Goal: Task Accomplishment & Management: Use online tool/utility

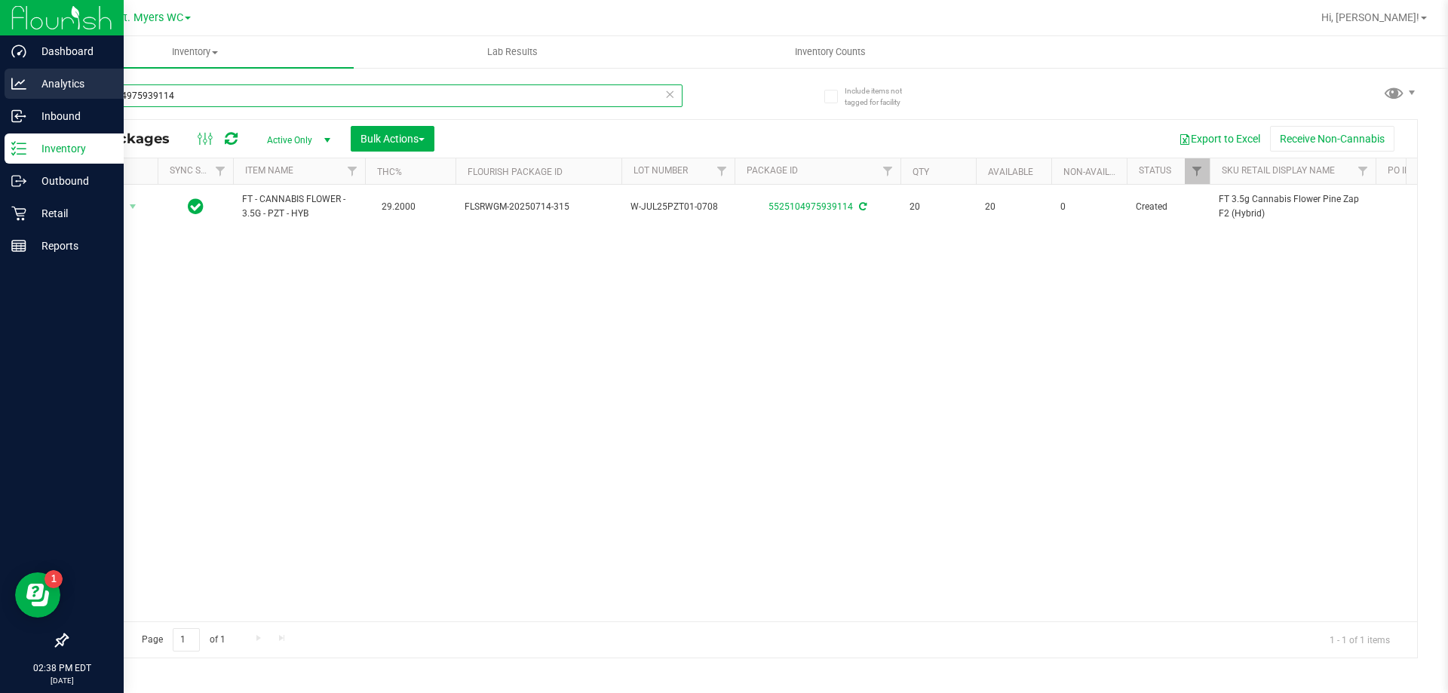
drag, startPoint x: 124, startPoint y: 92, endPoint x: 0, endPoint y: 98, distance: 124.6
click at [0, 98] on div "Dashboard Analytics Inbound Inventory Outbound Retail Reports 02:38 PM EDT [DAT…" at bounding box center [724, 346] width 1448 height 693
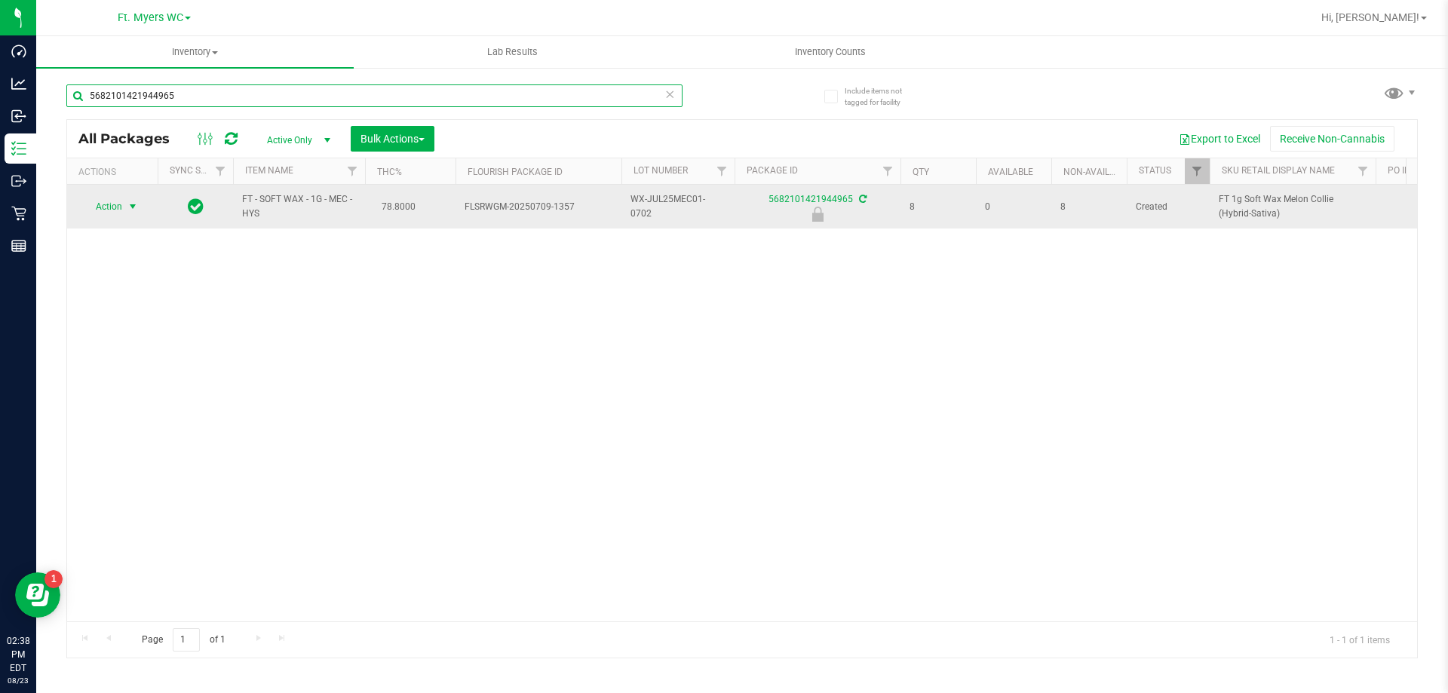
type input "5682101421944965"
click at [134, 209] on span "select" at bounding box center [133, 207] width 12 height 12
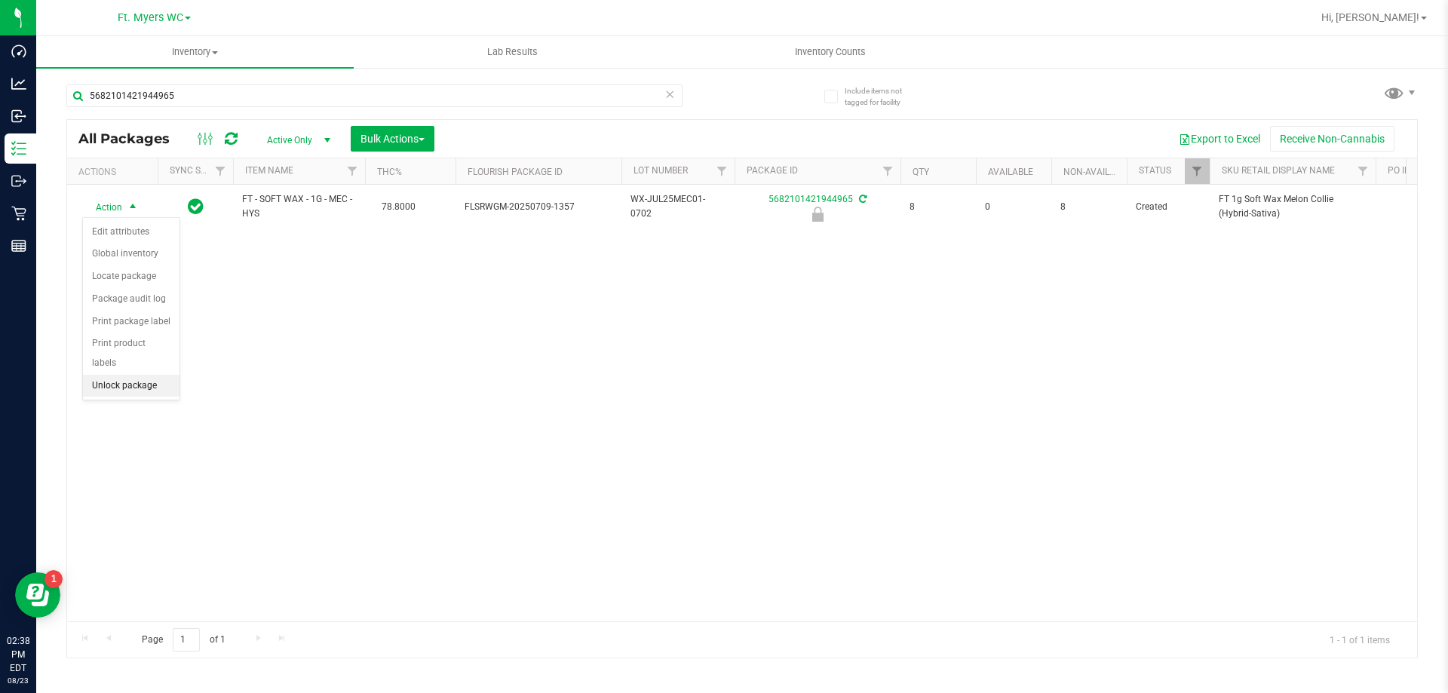
click at [149, 375] on li "Unlock package" at bounding box center [131, 386] width 97 height 23
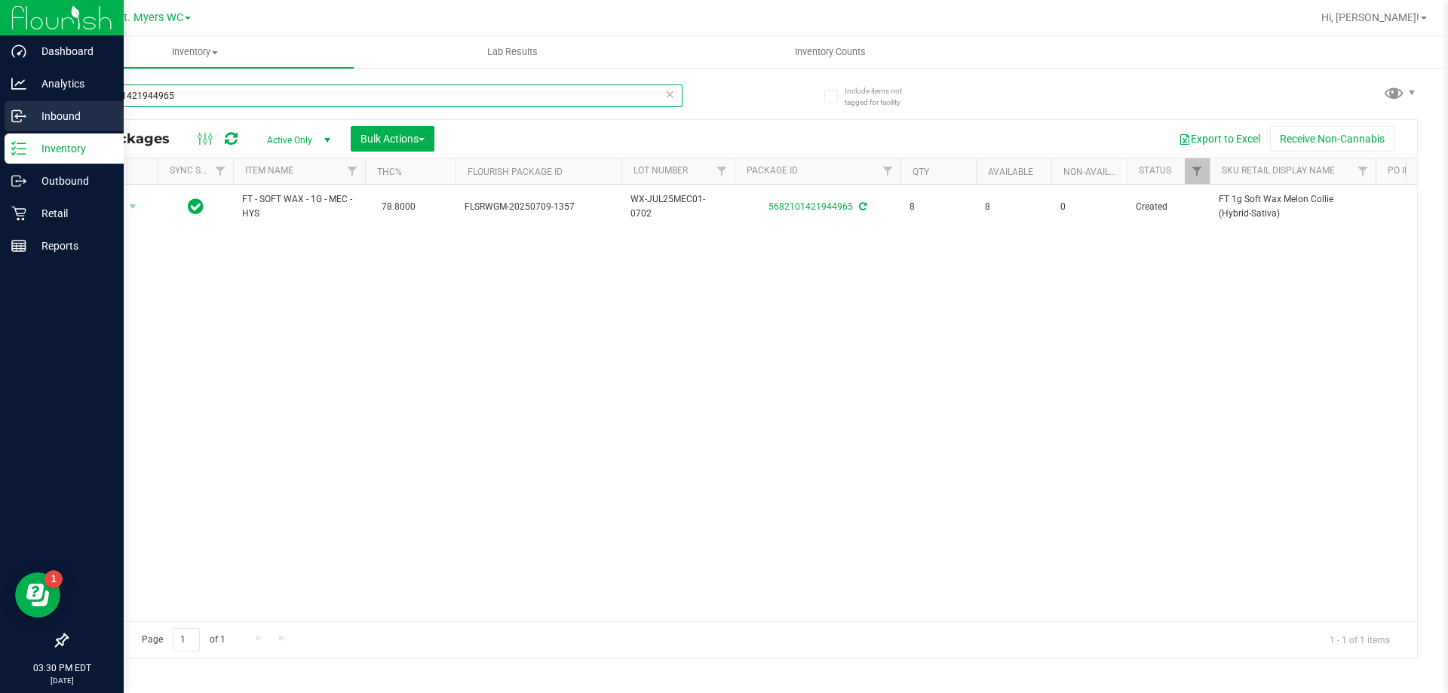
drag, startPoint x: 218, startPoint y: 99, endPoint x: 104, endPoint y: 124, distance: 116.8
click at [0, 97] on div "Dashboard Analytics Inbound Inventory Outbound Retail Reports 03:30 PM EDT [DAT…" at bounding box center [724, 346] width 1448 height 693
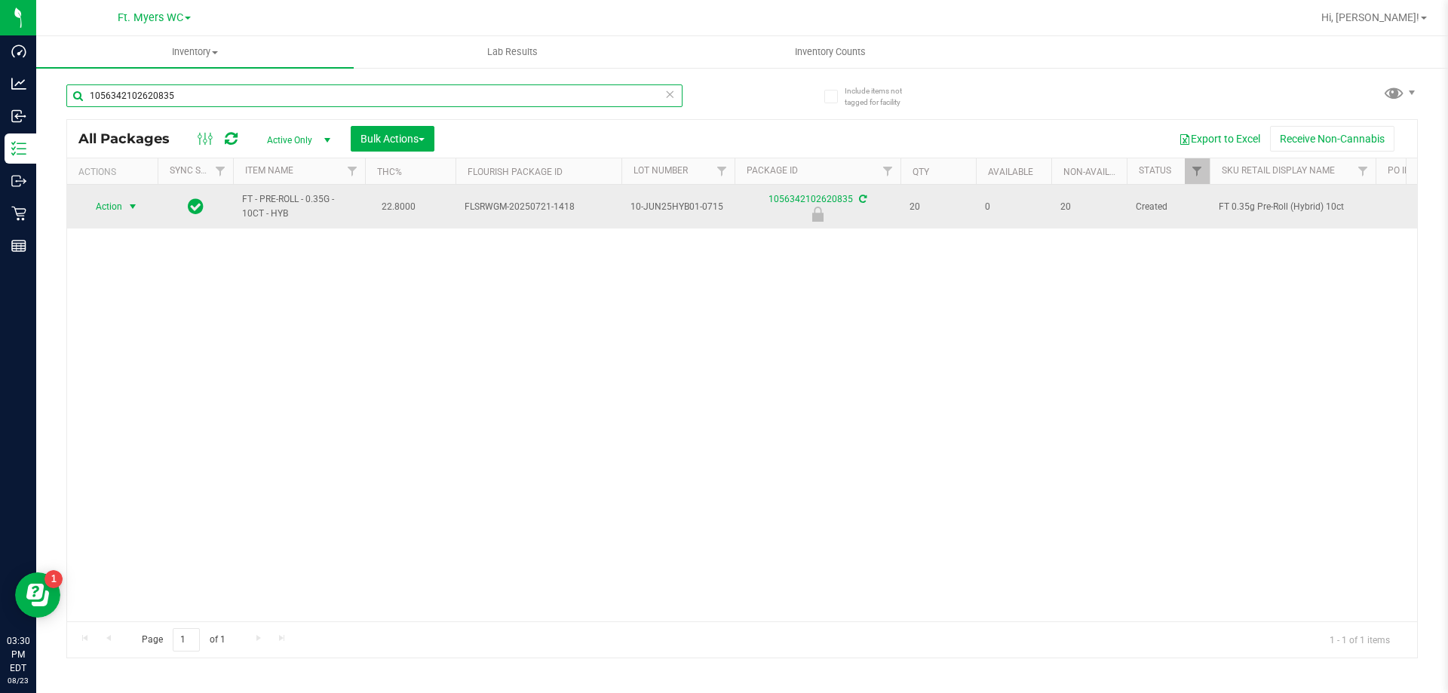
type input "1056342102620835"
click at [134, 210] on span "select" at bounding box center [133, 207] width 12 height 12
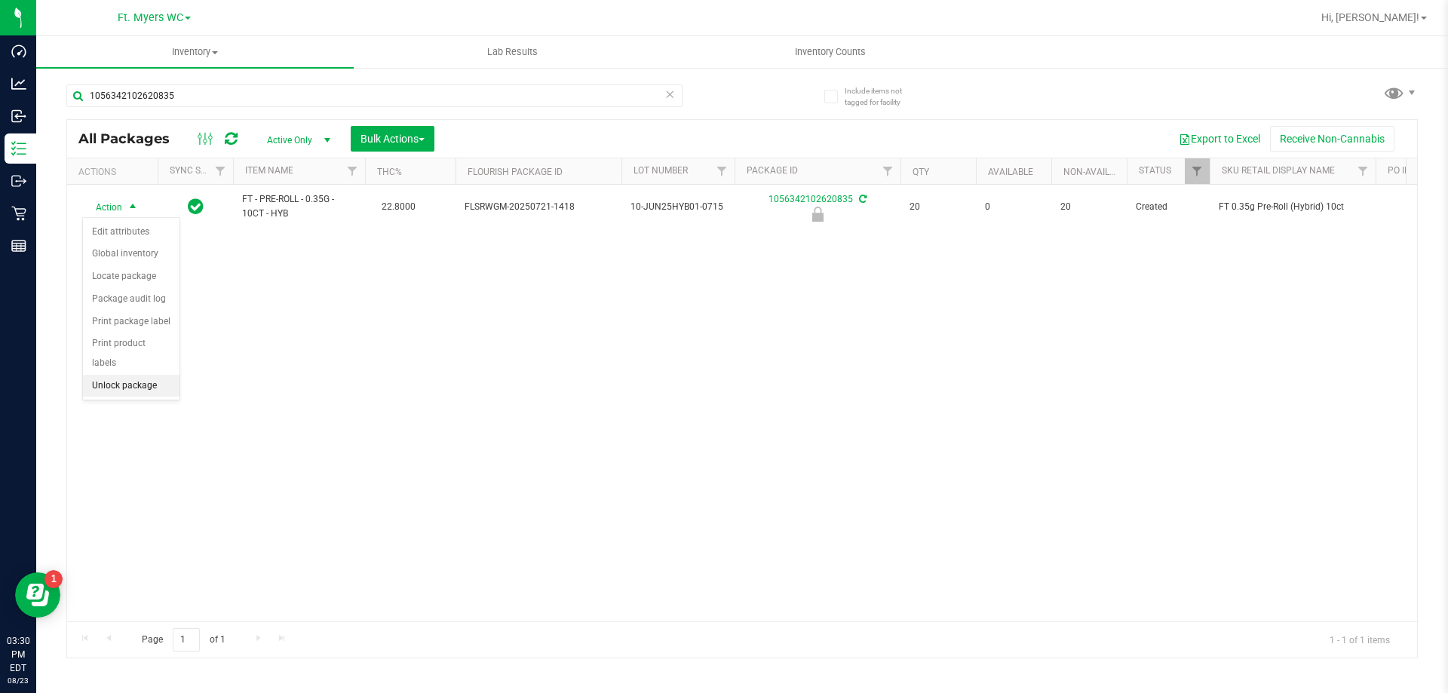
click at [146, 375] on li "Unlock package" at bounding box center [131, 386] width 97 height 23
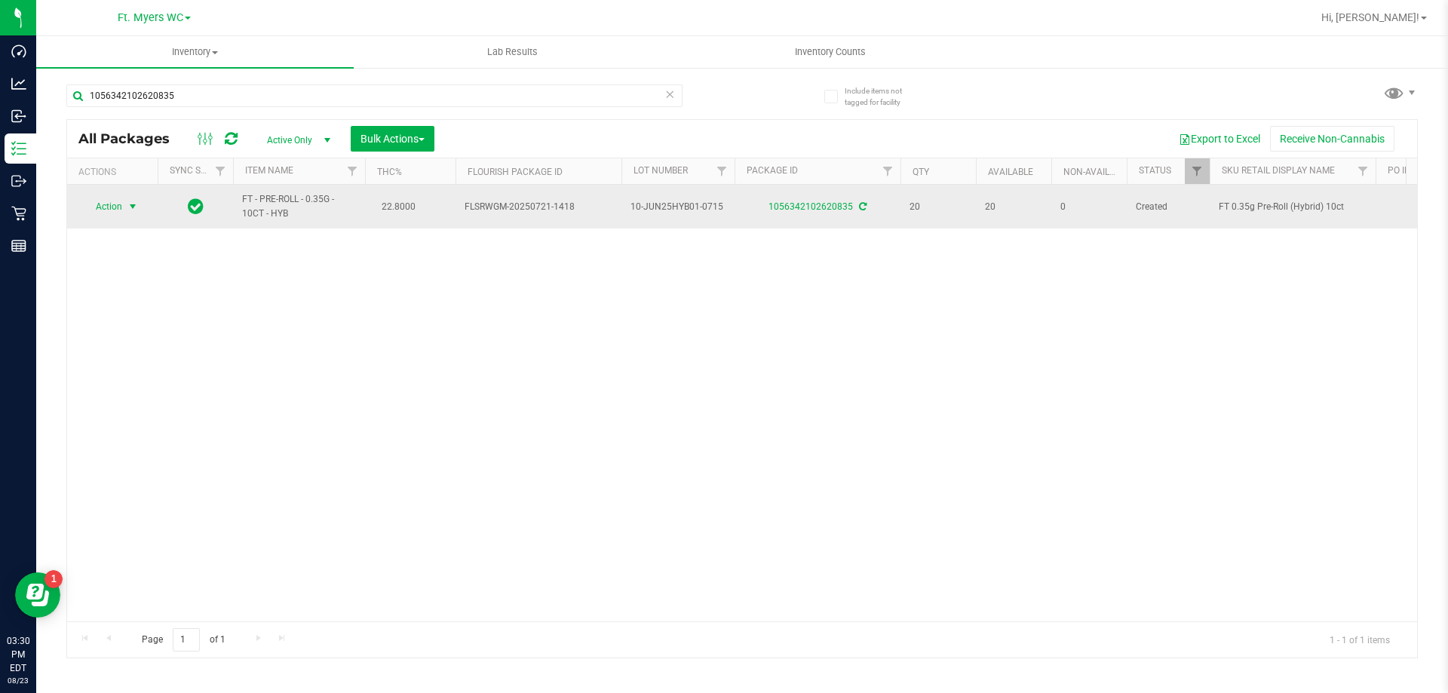
click at [134, 212] on span "select" at bounding box center [133, 207] width 12 height 12
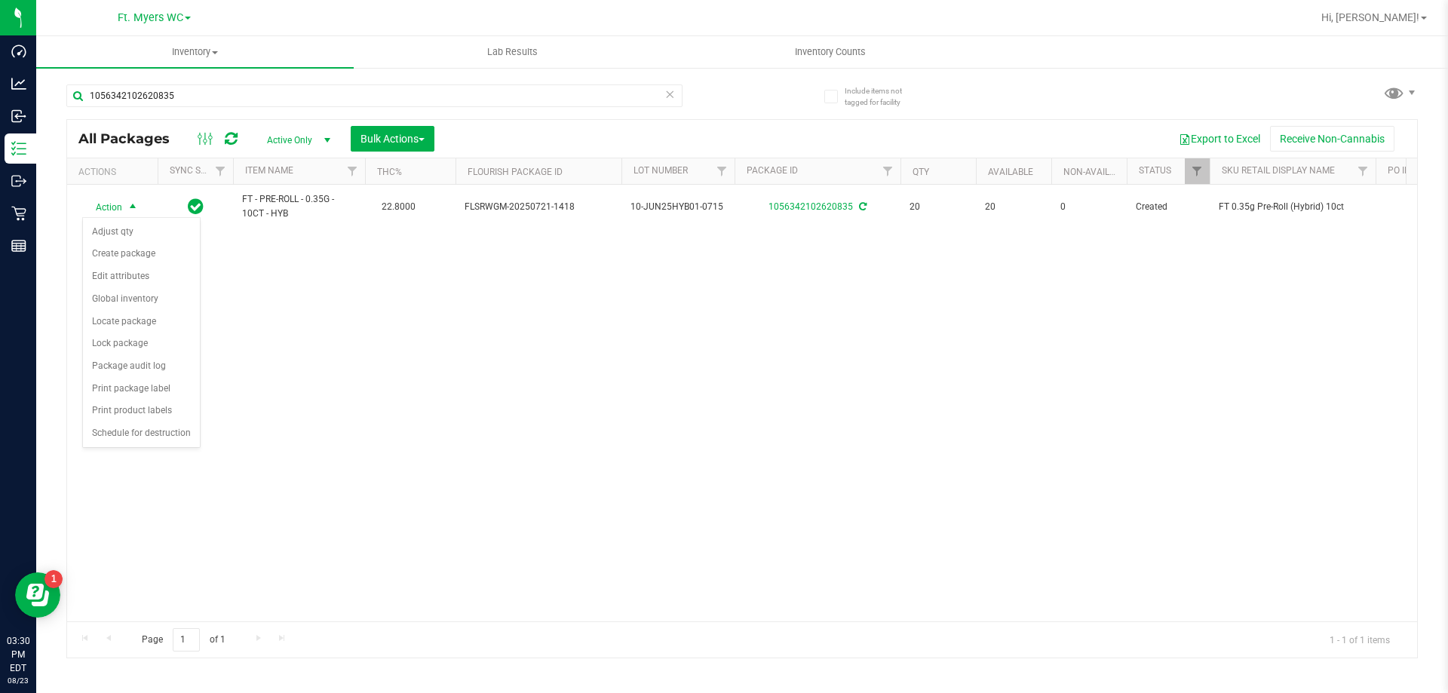
click at [429, 373] on div "Action Action Adjust qty Create package Edit attributes Global inventory Locate…" at bounding box center [742, 403] width 1350 height 437
click at [1448, 471] on div "Include items not tagged for facility 1056342102620835 All Packages Active Only…" at bounding box center [742, 296] width 1412 height 460
click at [1382, 16] on span "Hi, [PERSON_NAME]!" at bounding box center [1371, 17] width 98 height 12
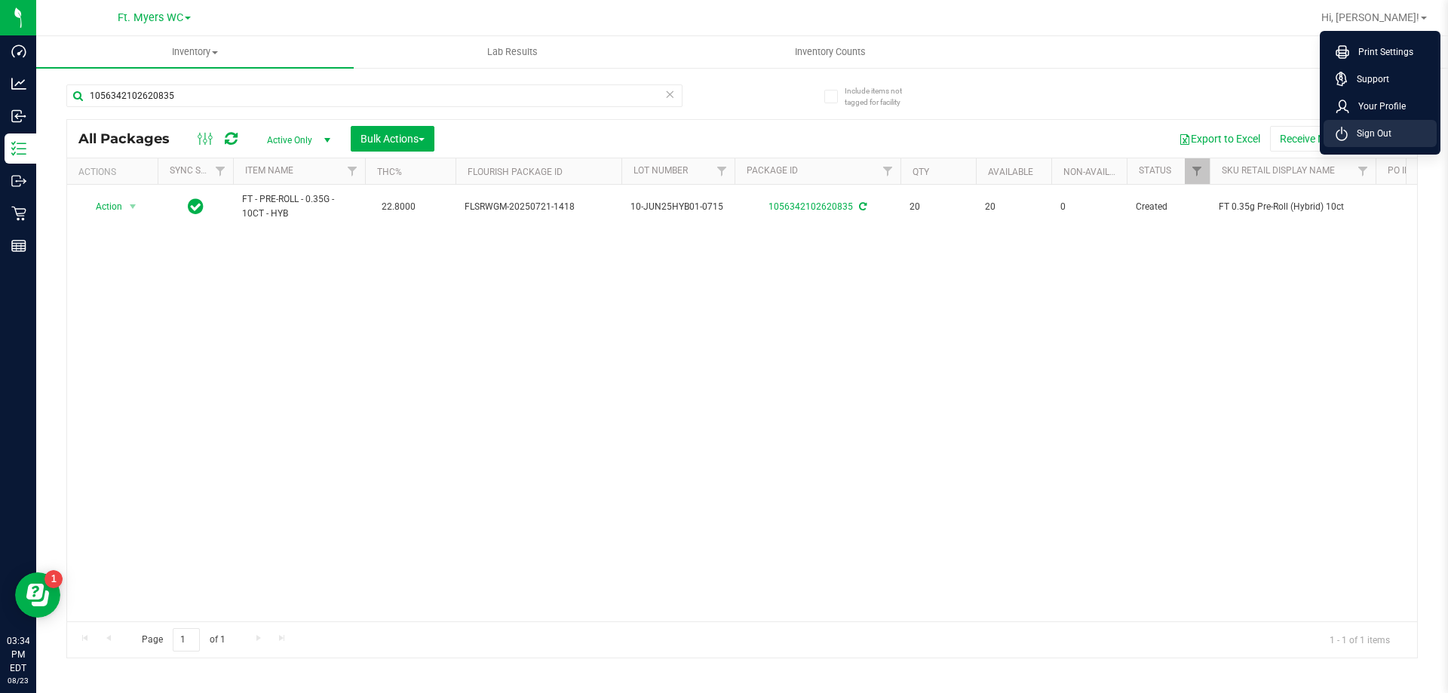
click at [1371, 137] on span "Sign Out" at bounding box center [1370, 133] width 44 height 15
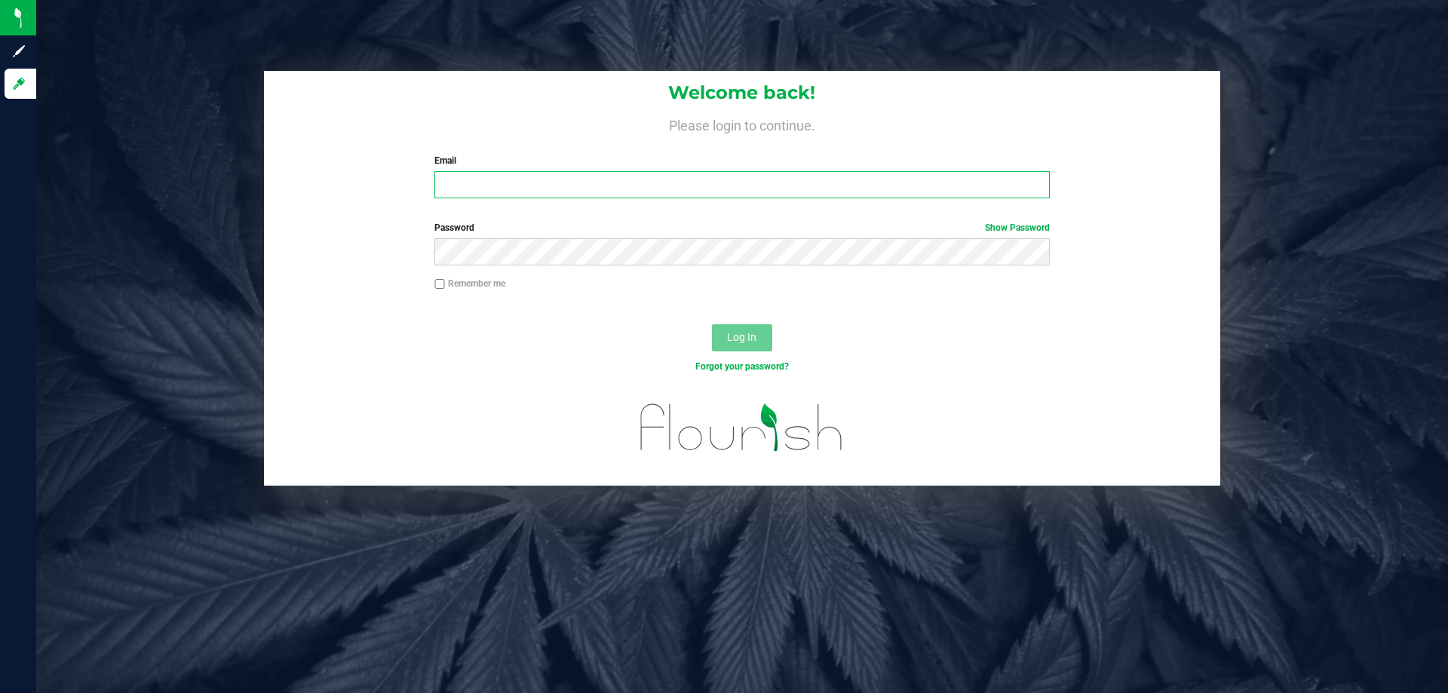
click at [524, 186] on input "Email" at bounding box center [741, 184] width 615 height 27
type input "[EMAIL_ADDRESS][DOMAIN_NAME]"
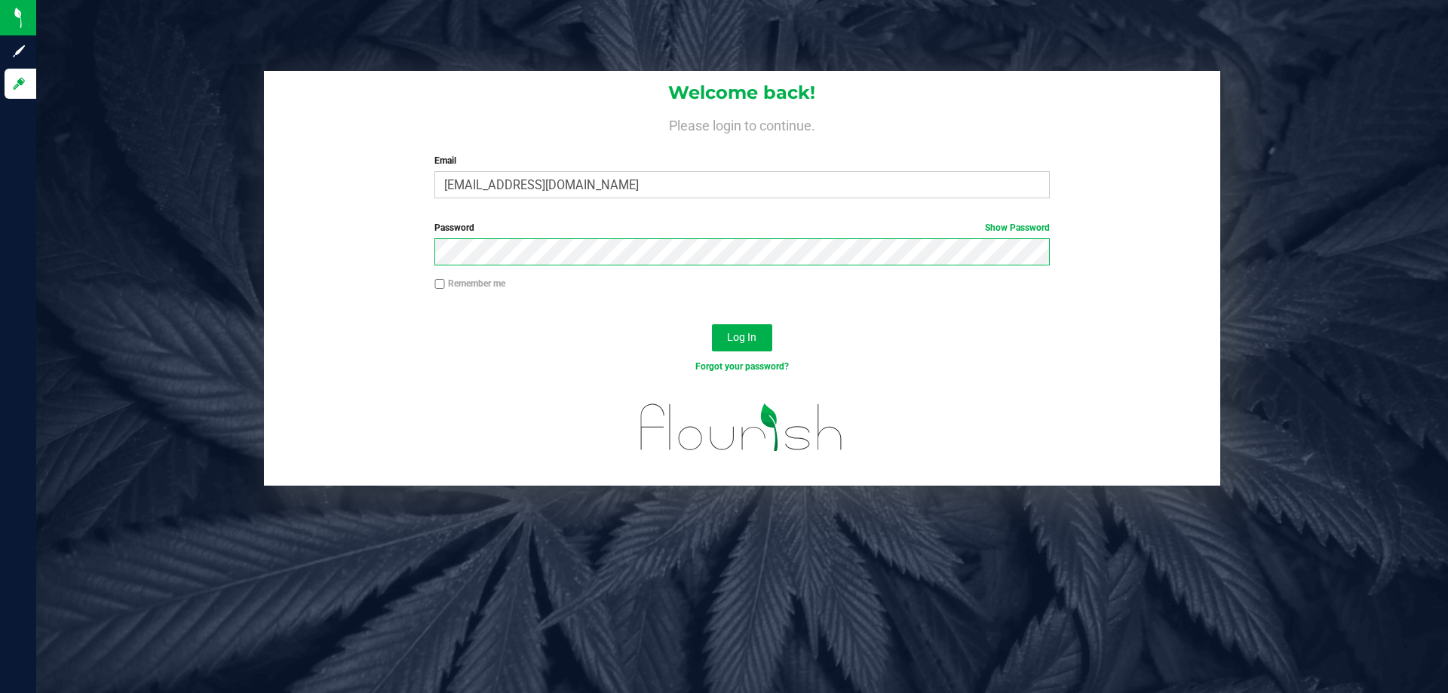
click at [712, 324] on button "Log In" at bounding box center [742, 337] width 60 height 27
